Goal: Use online tool/utility

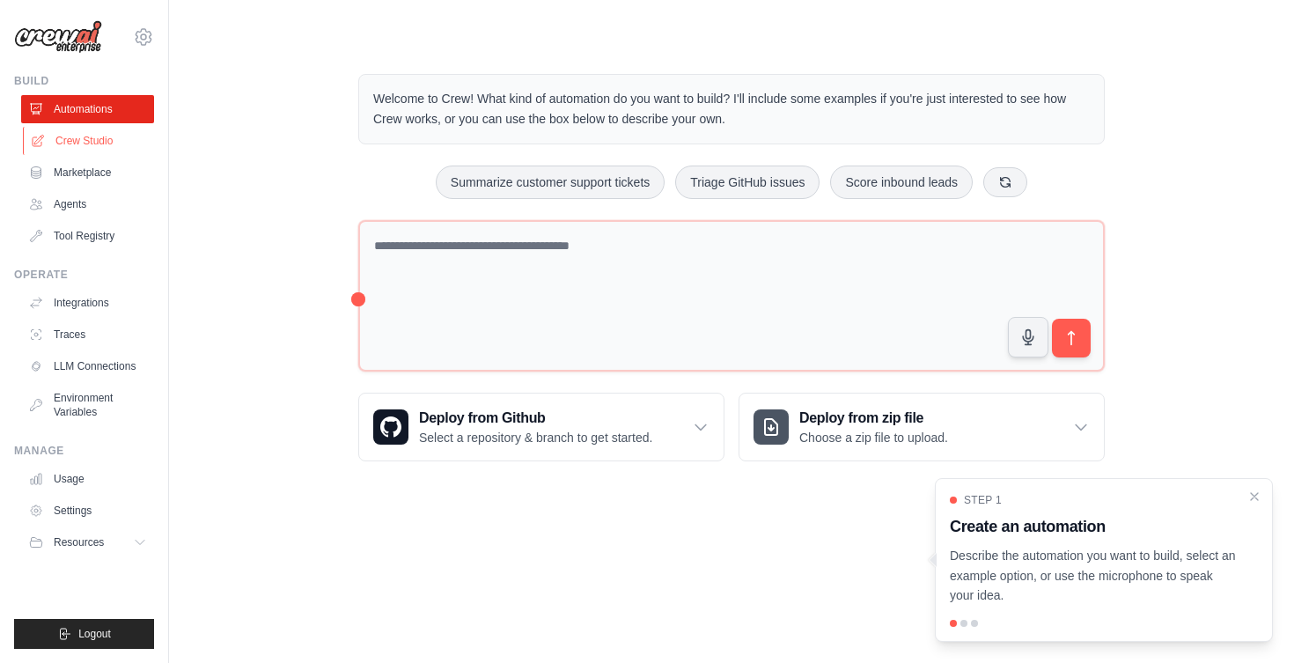
click at [89, 133] on link "Crew Studio" at bounding box center [89, 141] width 133 height 28
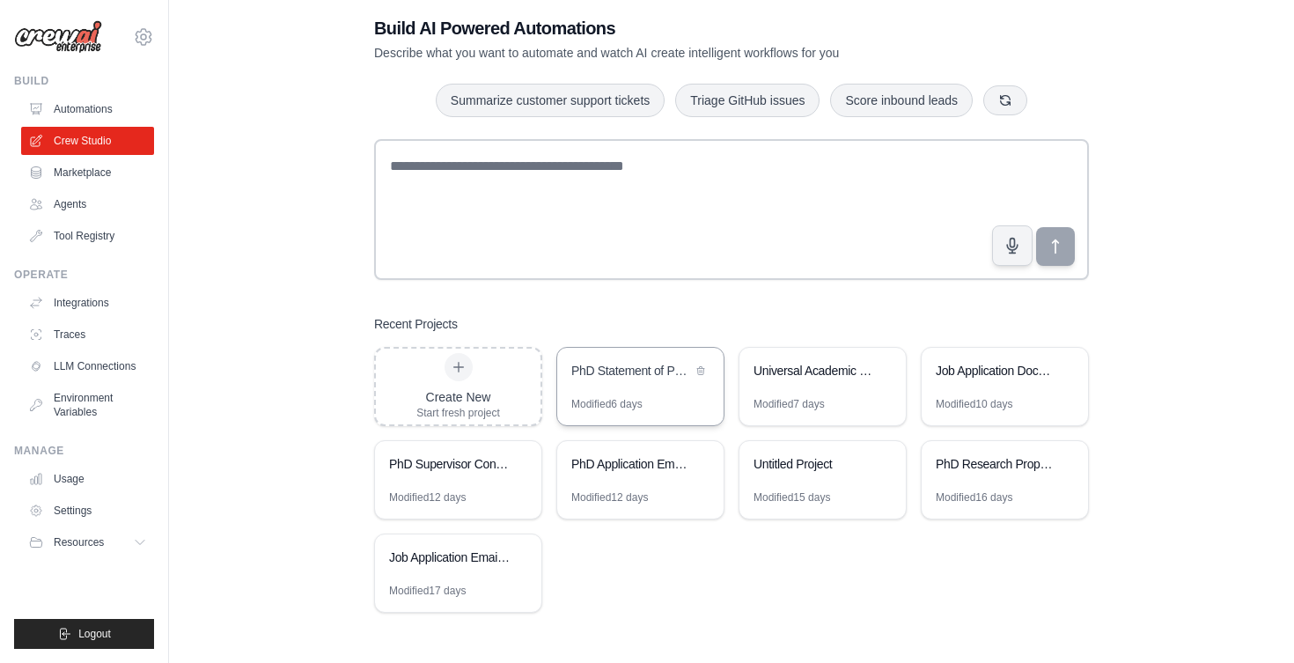
scroll to position [35, 0]
click at [810, 387] on div "Universal Academic Research Proposal Generator" at bounding box center [822, 372] width 166 height 49
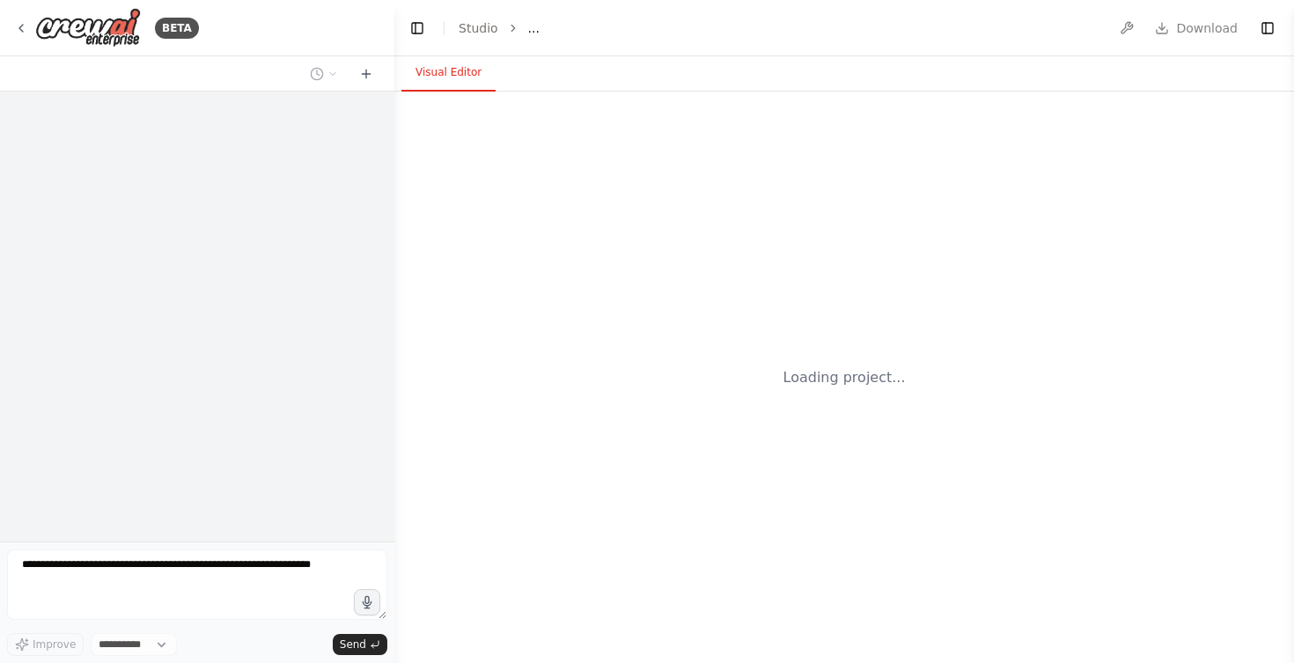
select select "****"
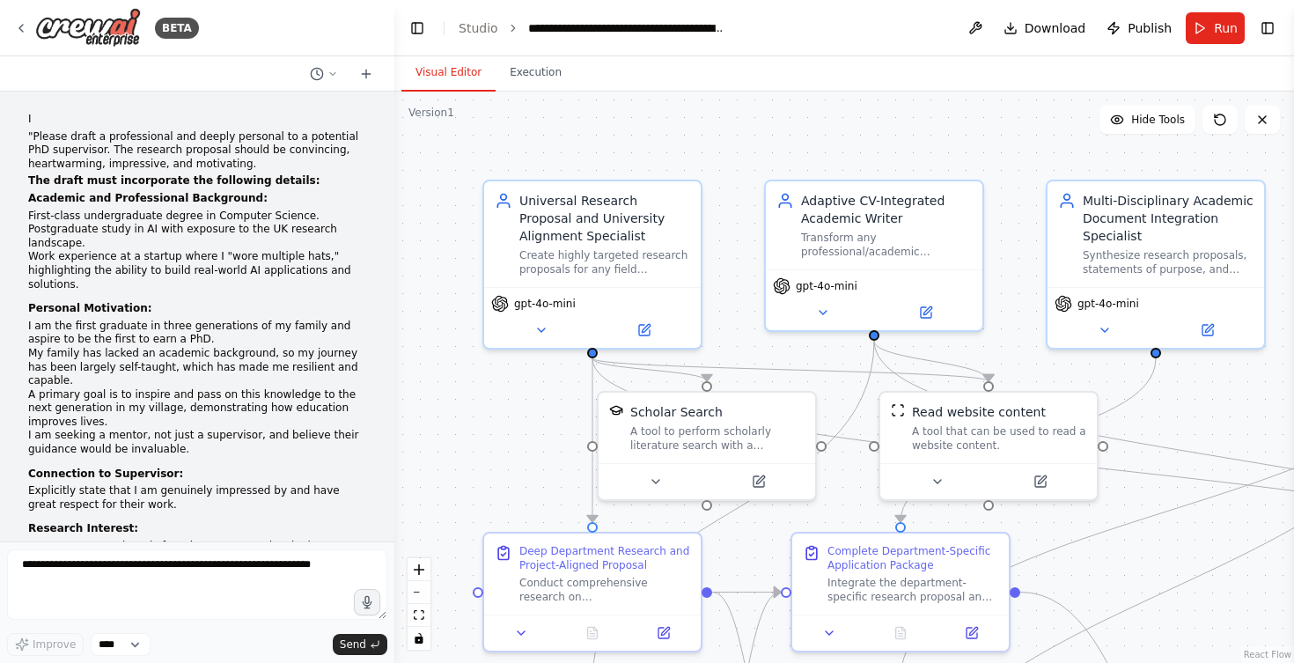
scroll to position [10771, 0]
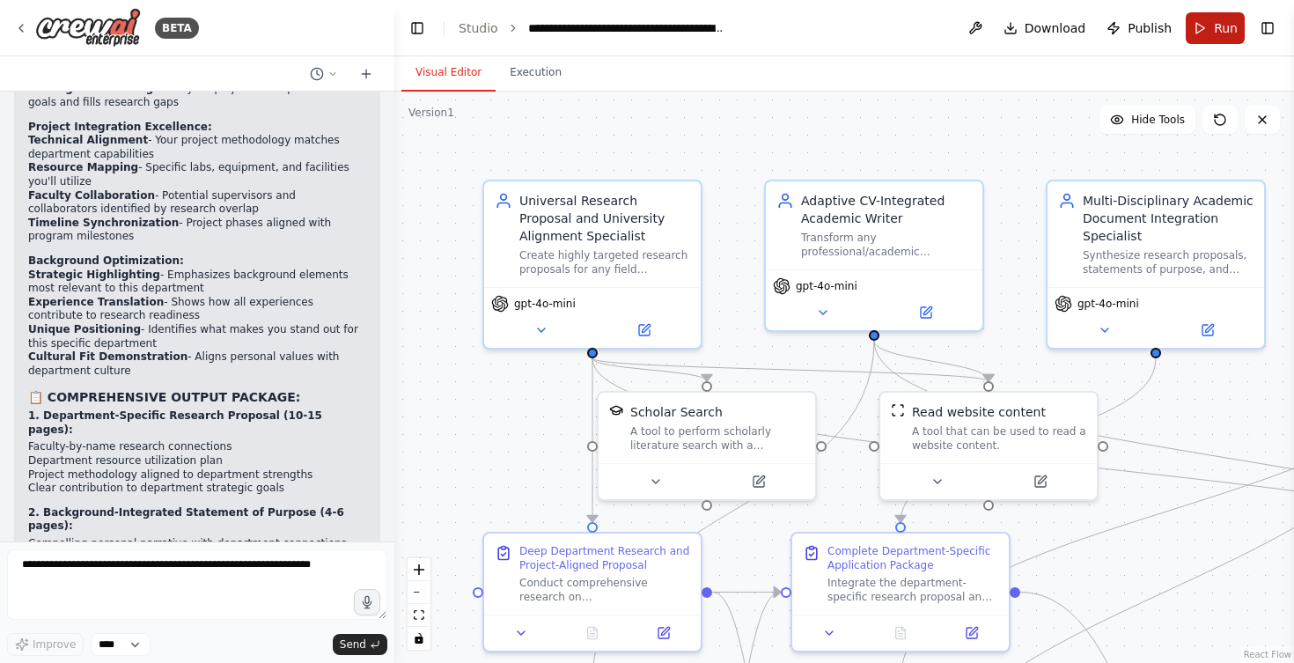
click at [1211, 36] on button "Run" at bounding box center [1215, 28] width 59 height 32
